Goal: Information Seeking & Learning: Learn about a topic

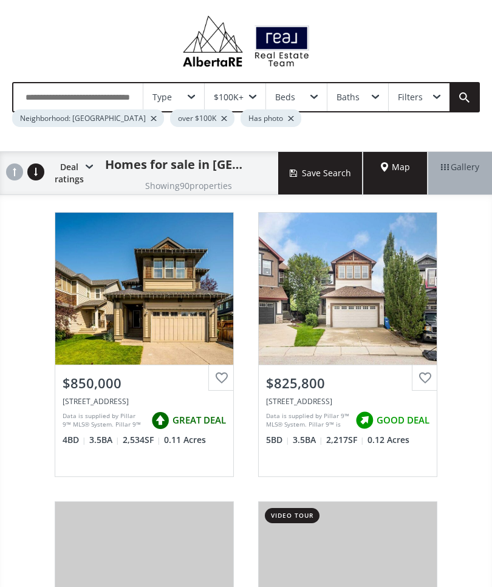
click at [225, 177] on div "Homes for sale in Auburn Bay Showing 90 properties" at bounding box center [185, 173] width 185 height 43
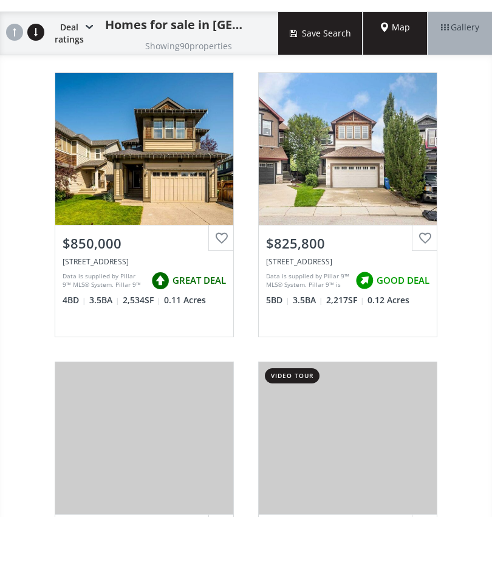
scroll to position [69, 0]
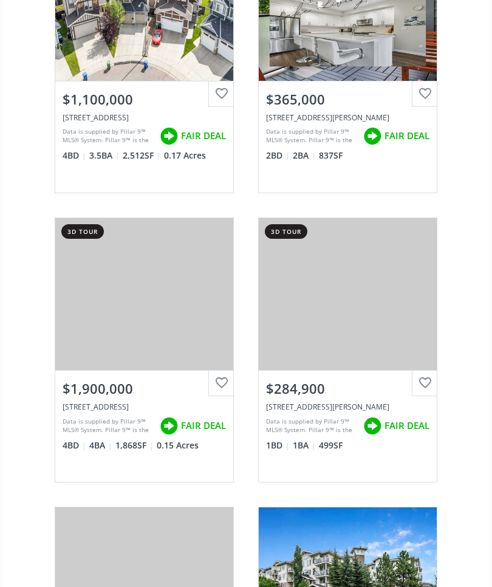
scroll to position [3178, 0]
click at [434, 345] on div "View Photos & Details" at bounding box center [348, 294] width 178 height 152
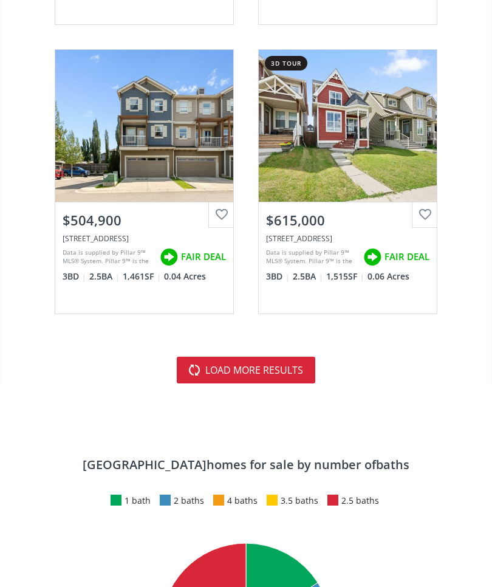
scroll to position [7108, 0]
click at [271, 369] on button "load more results" at bounding box center [246, 370] width 139 height 27
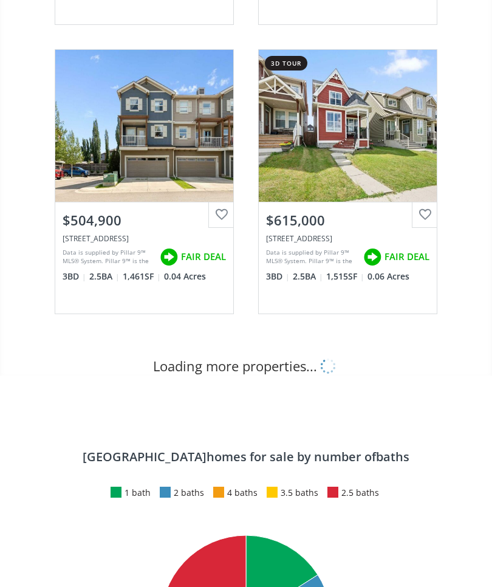
click at [259, 362] on div "Loading more properties..." at bounding box center [246, 366] width 186 height 19
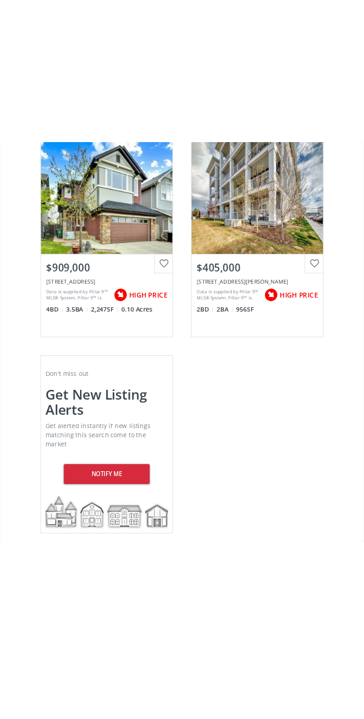
scroll to position [23434, 0]
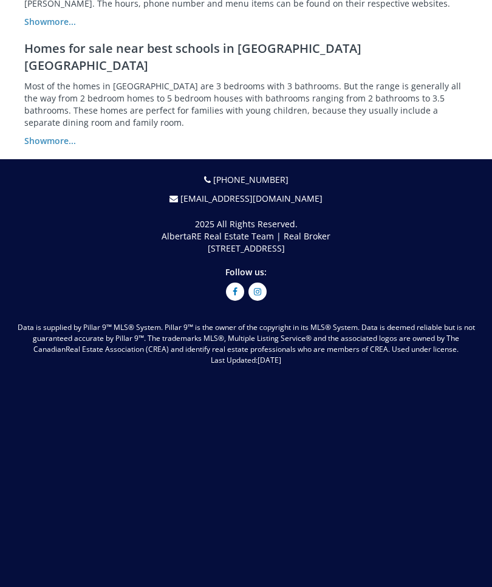
scroll to position [2543, 0]
